Goal: Task Accomplishment & Management: Manage account settings

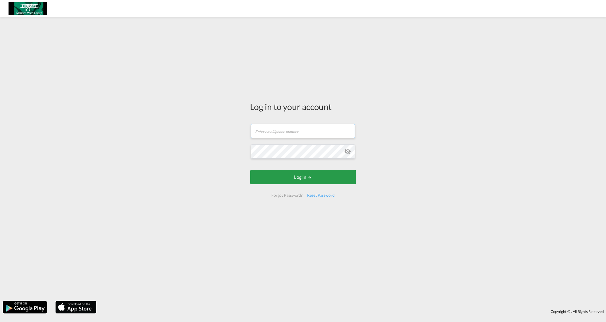
click at [278, 129] on input "text" at bounding box center [303, 131] width 104 height 14
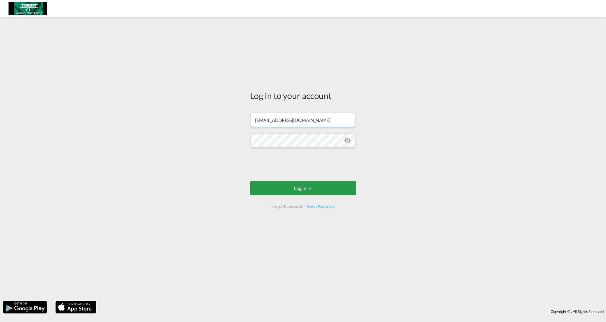
type input "[EMAIL_ADDRESS][DOMAIN_NAME]"
click at [296, 189] on button "Log In" at bounding box center [303, 188] width 106 height 14
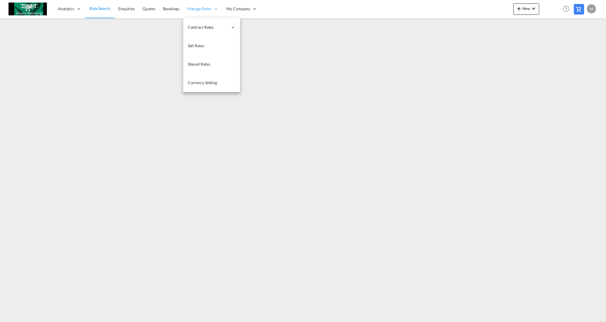
click at [196, 8] on span "Manage Rates" at bounding box center [199, 9] width 24 height 6
click at [261, 27] on span "My Rate Files" at bounding box center [256, 27] width 23 height 5
